Goal: Information Seeking & Learning: Understand process/instructions

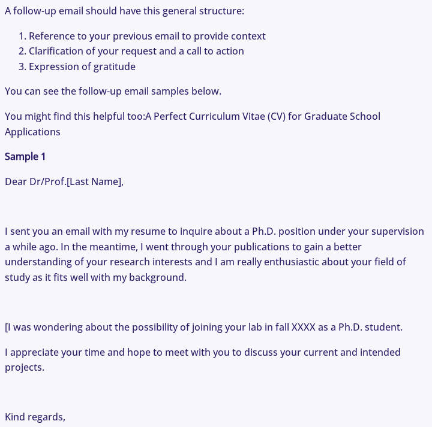
scroll to position [1165, 0]
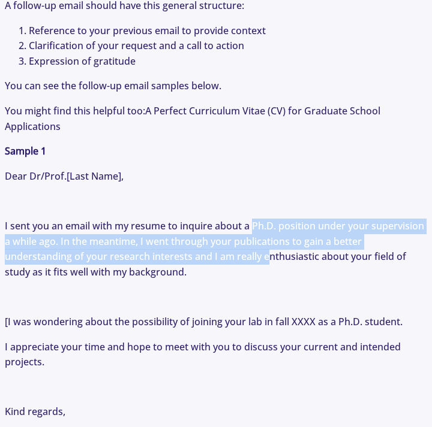
drag, startPoint x: 268, startPoint y: 258, endPoint x: 252, endPoint y: 222, distance: 39.2
click at [252, 223] on p "I sent you an email with my resume to inquire about a Ph.D. position under your…" at bounding box center [216, 249] width 422 height 61
click at [252, 222] on p "I sent you an email with my resume to inquire about a Ph.D. position under your…" at bounding box center [216, 249] width 422 height 61
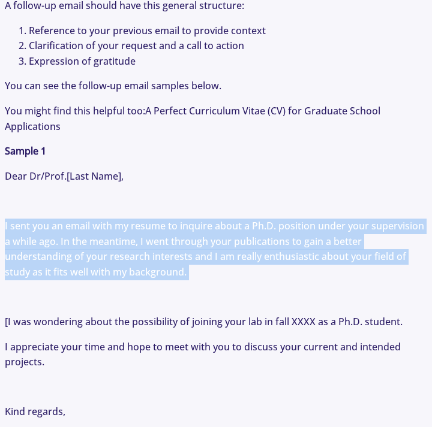
drag, startPoint x: 152, startPoint y: 199, endPoint x: 274, endPoint y: 288, distance: 150.6
drag, startPoint x: 274, startPoint y: 288, endPoint x: 227, endPoint y: 206, distance: 94.8
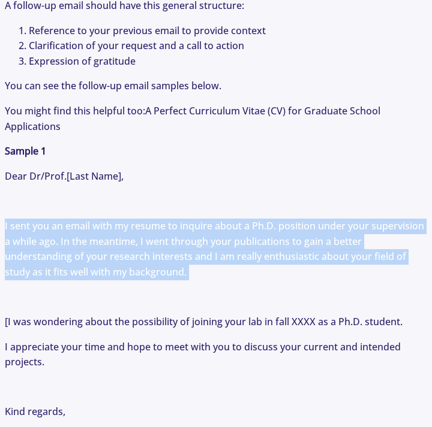
click at [227, 206] on p at bounding box center [216, 202] width 422 height 16
drag, startPoint x: 227, startPoint y: 206, endPoint x: 231, endPoint y: 284, distance: 78.1
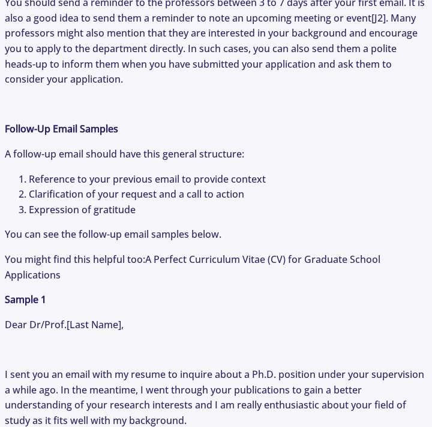
scroll to position [1016, 0]
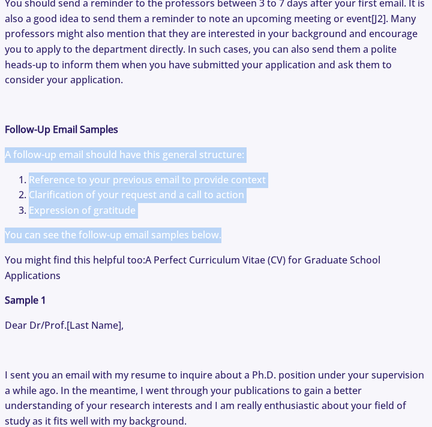
drag, startPoint x: 261, startPoint y: 242, endPoint x: 230, endPoint y: 140, distance: 105.8
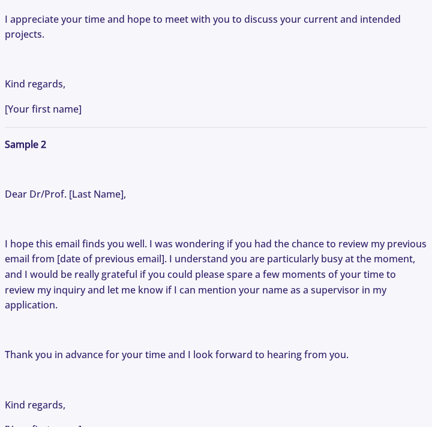
scroll to position [1494, 0]
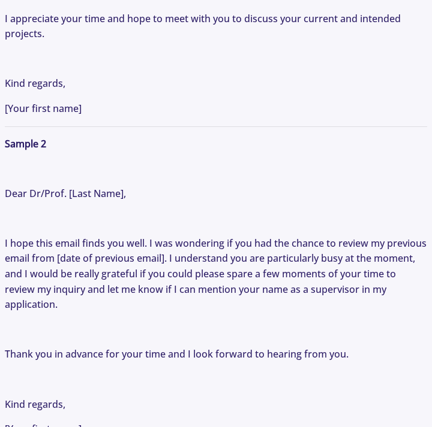
drag, startPoint x: 61, startPoint y: 191, endPoint x: 134, endPoint y: 221, distance: 78.7
click at [134, 221] on p "Have you ever sent an email to a faculty member and not received a response? If…" at bounding box center [216, 174] width 422 height 2328
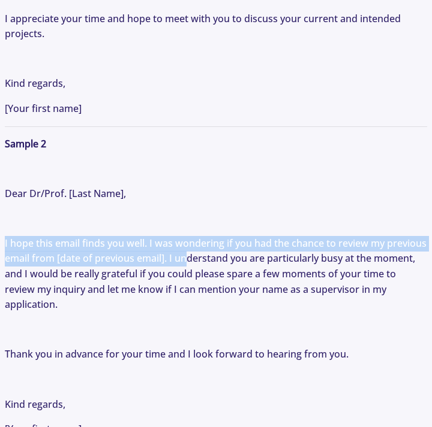
drag, startPoint x: 134, startPoint y: 221, endPoint x: 185, endPoint y: 266, distance: 68.0
click at [185, 266] on p "Have you ever sent an email to a faculty member and not received a response? If…" at bounding box center [216, 174] width 422 height 2328
click at [186, 266] on p "I hope this email finds you well. I was wondering if you had the chance to revi…" at bounding box center [216, 274] width 422 height 77
drag, startPoint x: 186, startPoint y: 266, endPoint x: 153, endPoint y: 211, distance: 63.4
click at [153, 211] on p "Have you ever sent an email to a faculty member and not received a response? If…" at bounding box center [216, 174] width 422 height 2328
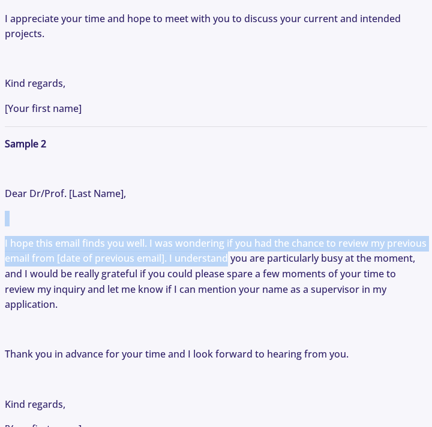
click at [153, 211] on p "Have you ever sent an email to a faculty member and not received a response? If…" at bounding box center [216, 174] width 422 height 2328
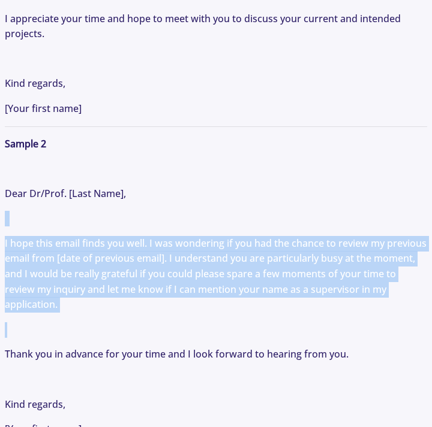
drag, startPoint x: 153, startPoint y: 211, endPoint x: 198, endPoint y: 324, distance: 121.1
click at [198, 324] on p "Have you ever sent an email to a faculty member and not received a response? If…" at bounding box center [216, 174] width 422 height 2328
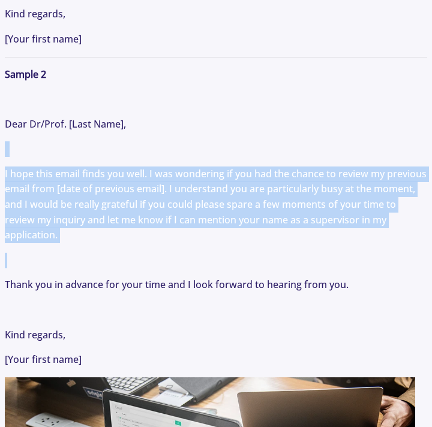
scroll to position [1578, 0]
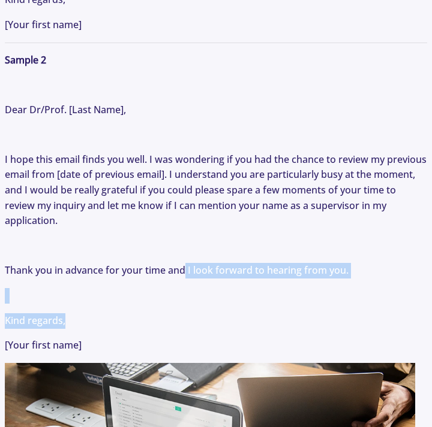
drag, startPoint x: 198, startPoint y: 324, endPoint x: 173, endPoint y: 233, distance: 95.0
click at [173, 233] on p "Have you ever sent an email to a faculty member and not received a response? If…" at bounding box center [216, 90] width 422 height 2328
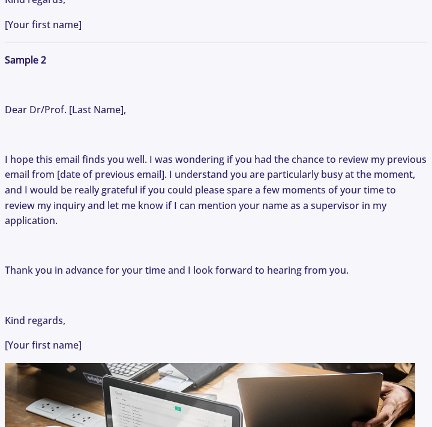
click at [173, 227] on p "I hope this email finds you well. I was wondering if you had the chance to revi…" at bounding box center [216, 190] width 422 height 77
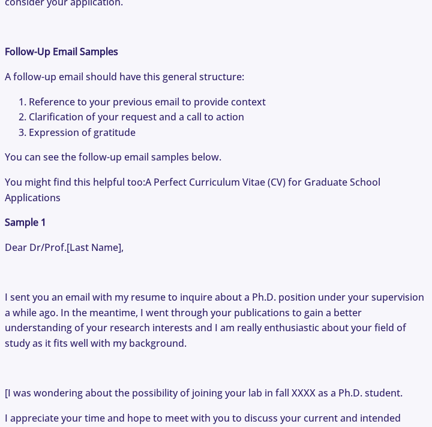
scroll to position [1218, 0]
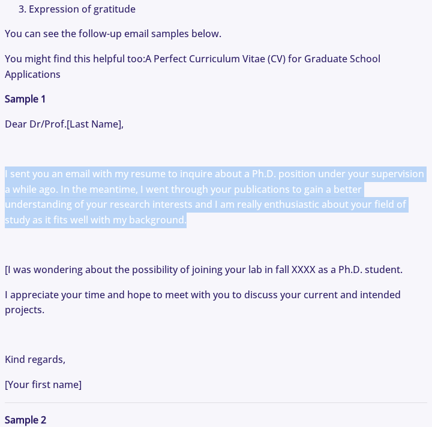
drag, startPoint x: 226, startPoint y: 228, endPoint x: 194, endPoint y: 151, distance: 83.3
click at [194, 149] on p at bounding box center [216, 149] width 422 height 16
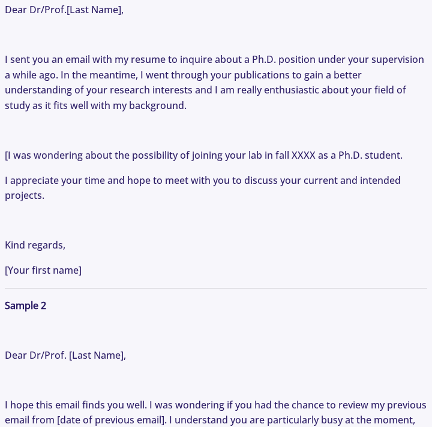
scroll to position [1197, 0]
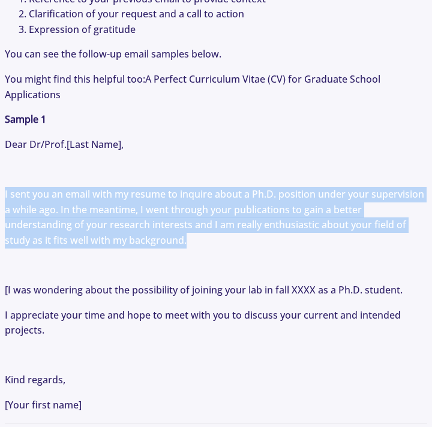
drag, startPoint x: 251, startPoint y: 177, endPoint x: 305, endPoint y: 242, distance: 83.9
click at [305, 242] on p "I sent you an email with my resume to inquire about a Ph.D. position under your…" at bounding box center [216, 217] width 422 height 61
drag, startPoint x: 305, startPoint y: 242, endPoint x: 274, endPoint y: 164, distance: 83.4
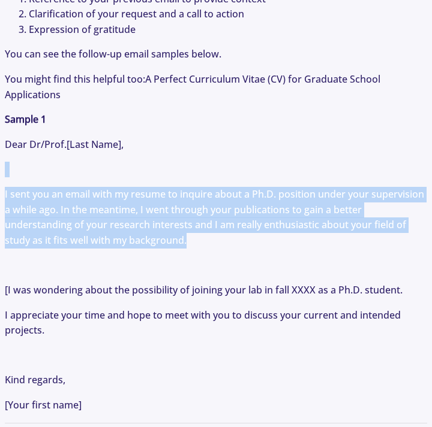
drag, startPoint x: 274, startPoint y: 164, endPoint x: 281, endPoint y: 245, distance: 80.6
click at [281, 245] on p "I sent you an email with my resume to inquire about a Ph.D. position under your…" at bounding box center [216, 217] width 422 height 61
drag, startPoint x: 281, startPoint y: 245, endPoint x: 243, endPoint y: 171, distance: 82.6
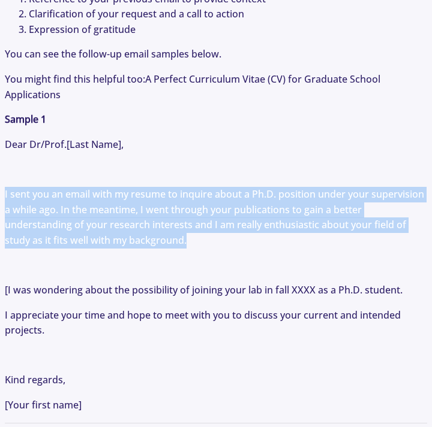
click at [243, 171] on p at bounding box center [216, 170] width 422 height 16
